Goal: Information Seeking & Learning: Check status

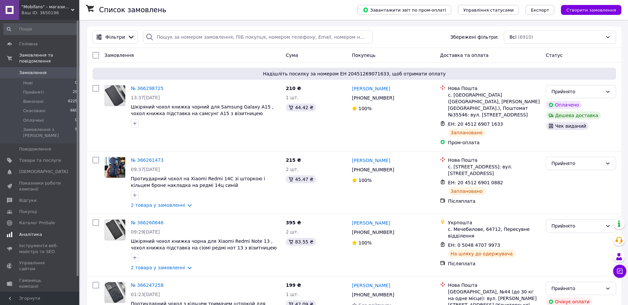
click at [28, 231] on span "Аналітика" at bounding box center [30, 234] width 23 height 6
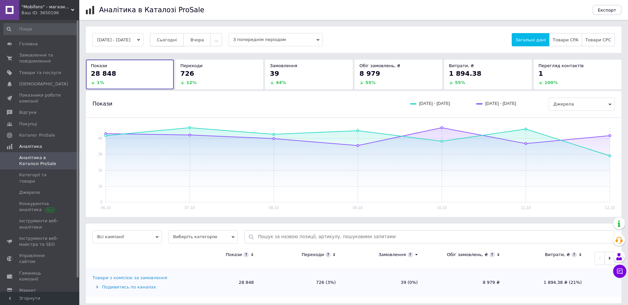
click at [167, 40] on button "Сьогодні" at bounding box center [167, 39] width 34 height 13
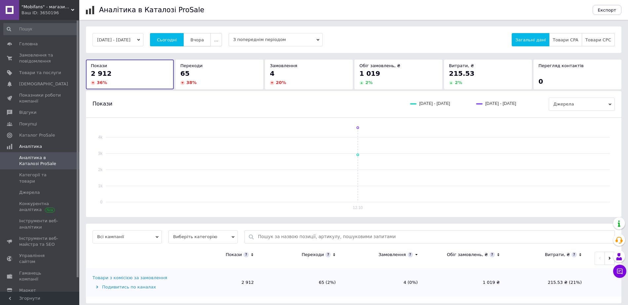
click at [204, 38] on span "Вчора" at bounding box center [197, 39] width 14 height 5
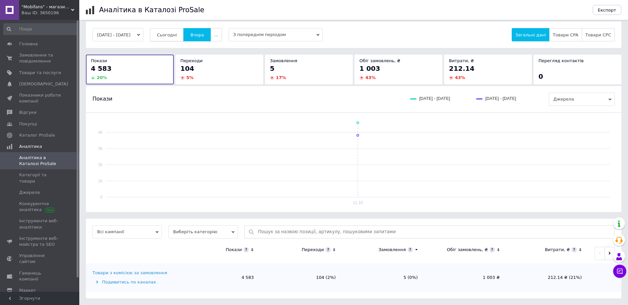
click at [180, 31] on button "Сьогодні" at bounding box center [167, 34] width 34 height 13
